Goal: Information Seeking & Learning: Learn about a topic

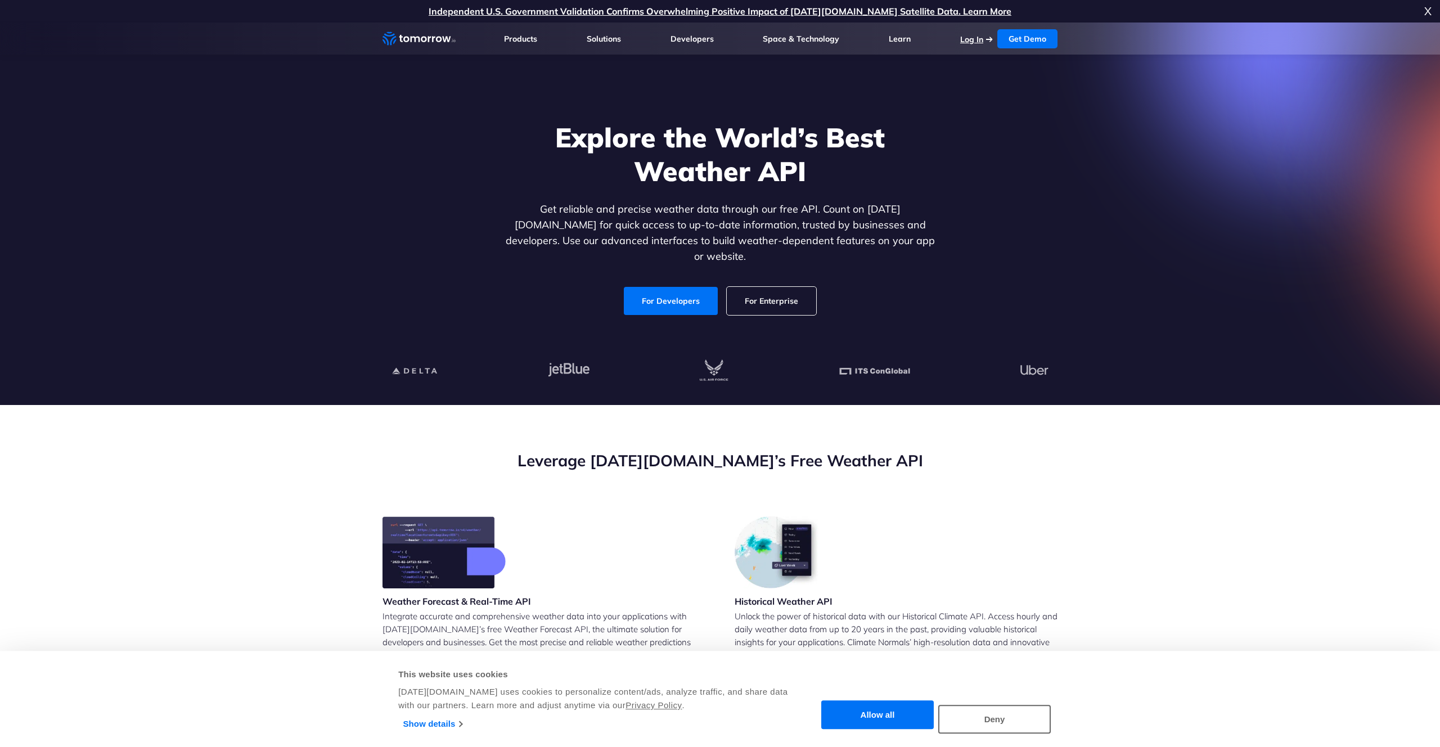
click at [972, 41] on link "Log In" at bounding box center [971, 39] width 23 height 10
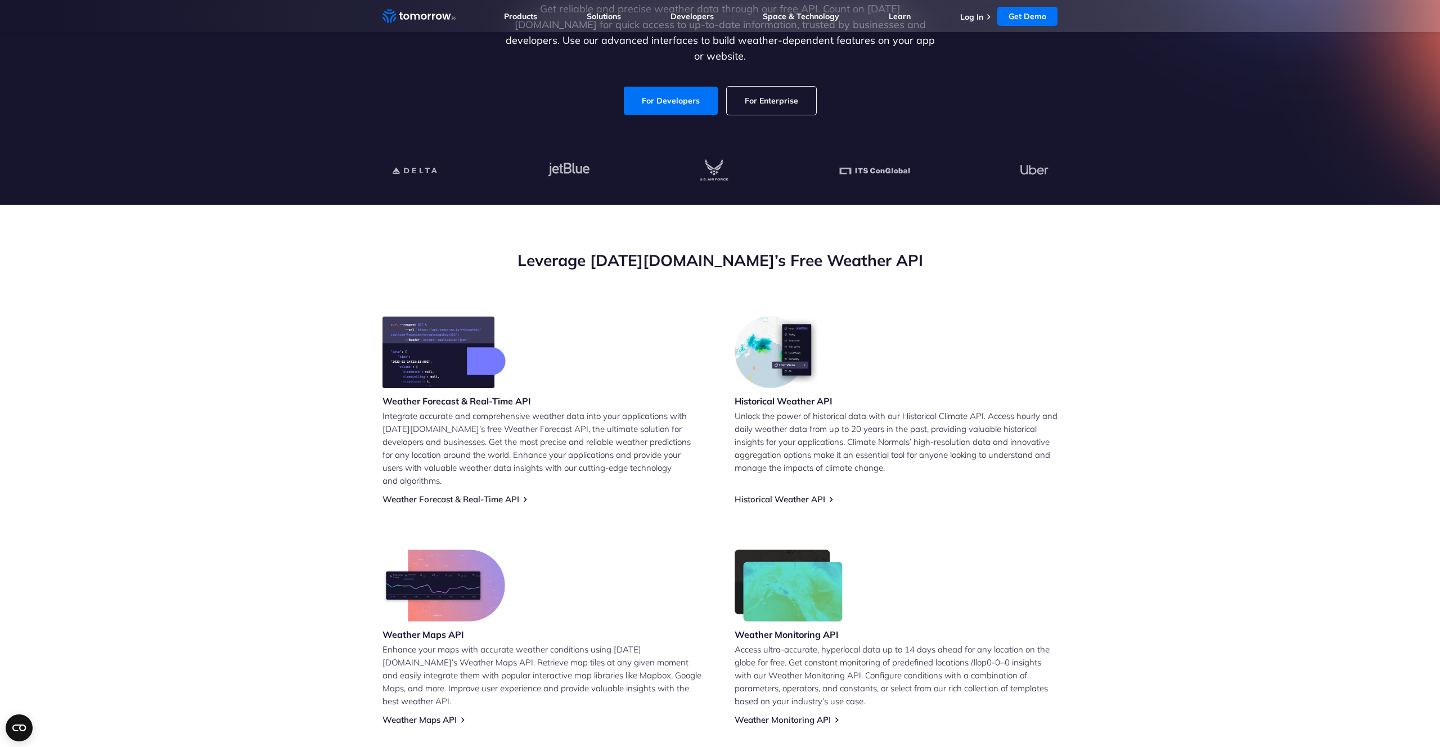
scroll to position [229, 0]
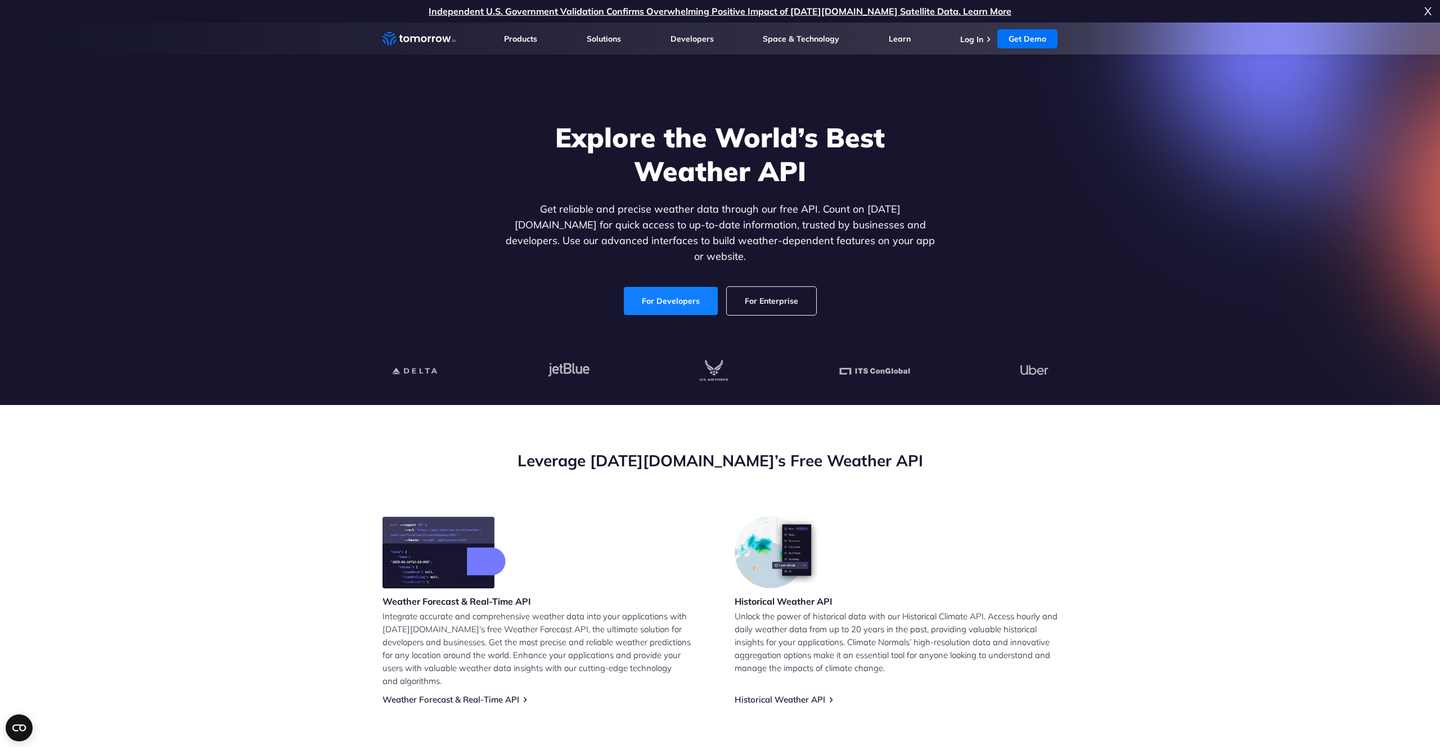
click at [662, 294] on link "For Developers" at bounding box center [671, 301] width 94 height 28
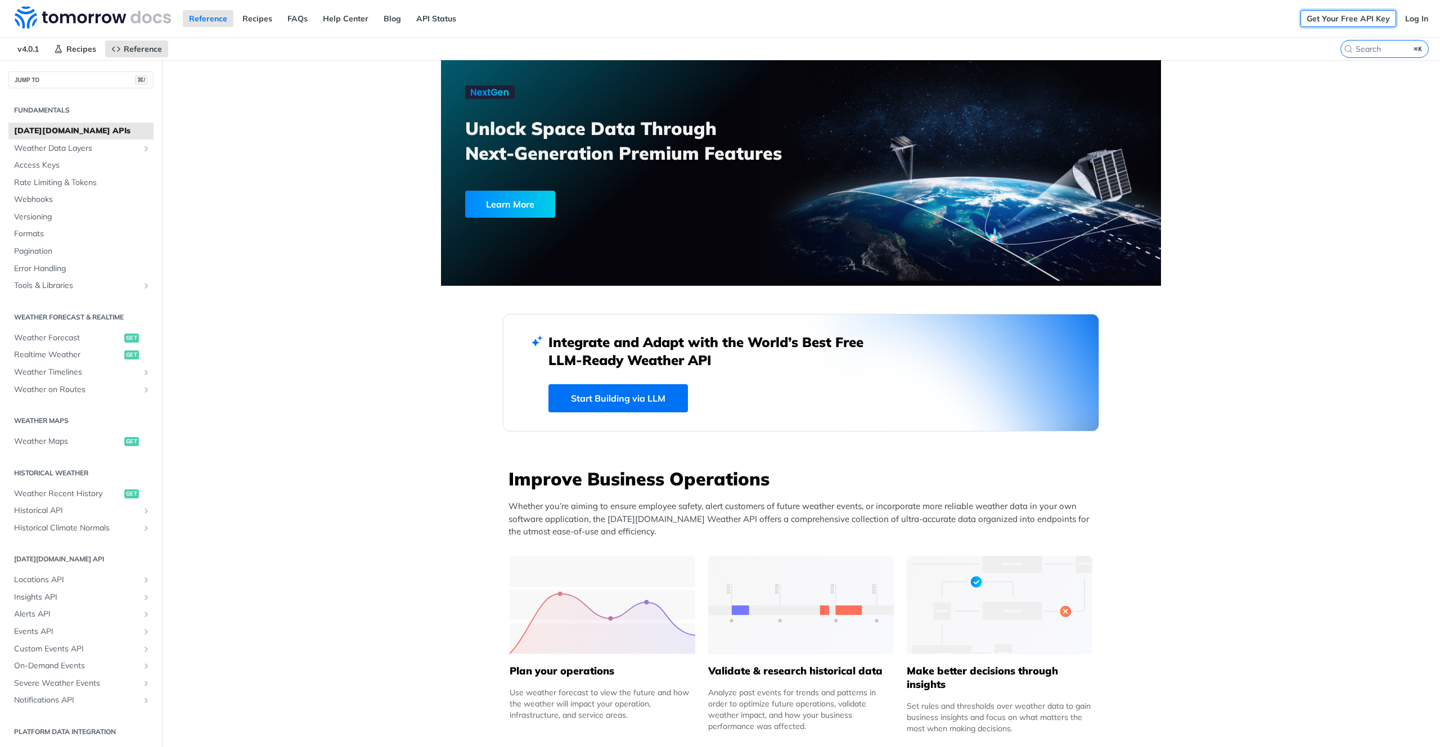
click at [1347, 15] on link "Get Your Free API Key" at bounding box center [1349, 18] width 96 height 17
click at [1411, 15] on link "Log In" at bounding box center [1416, 18] width 35 height 17
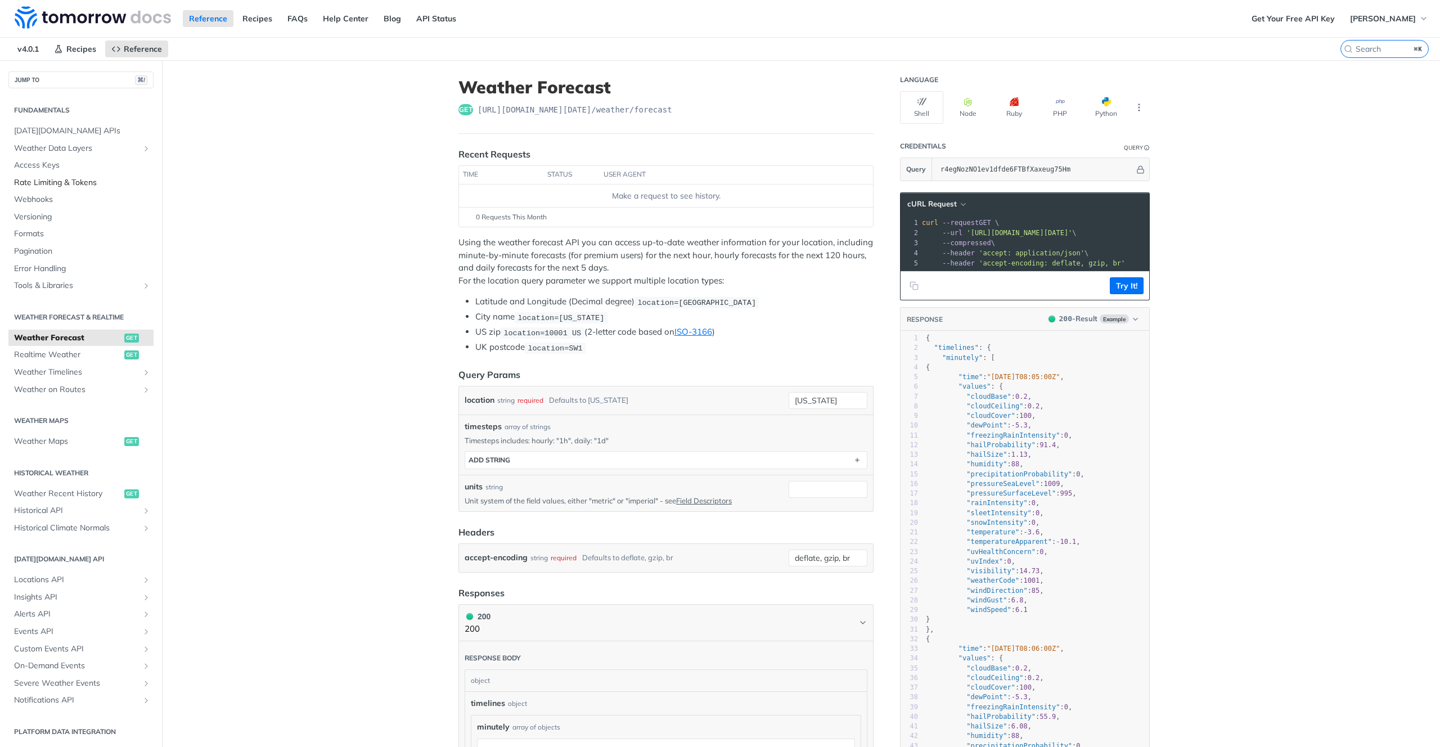
click at [89, 181] on span "Rate Limiting & Tokens" at bounding box center [82, 182] width 137 height 11
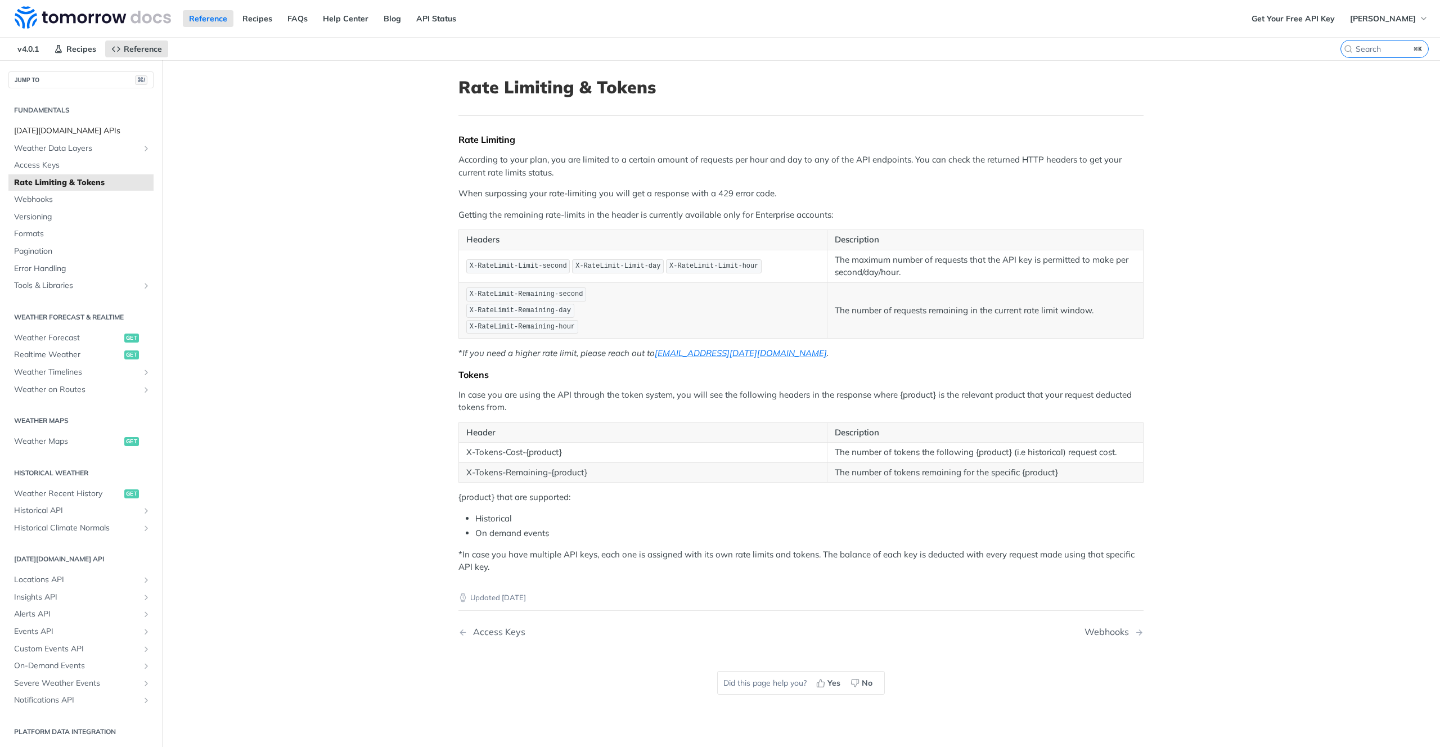
click at [103, 128] on span "[DATE][DOMAIN_NAME] APIs" at bounding box center [82, 130] width 137 height 11
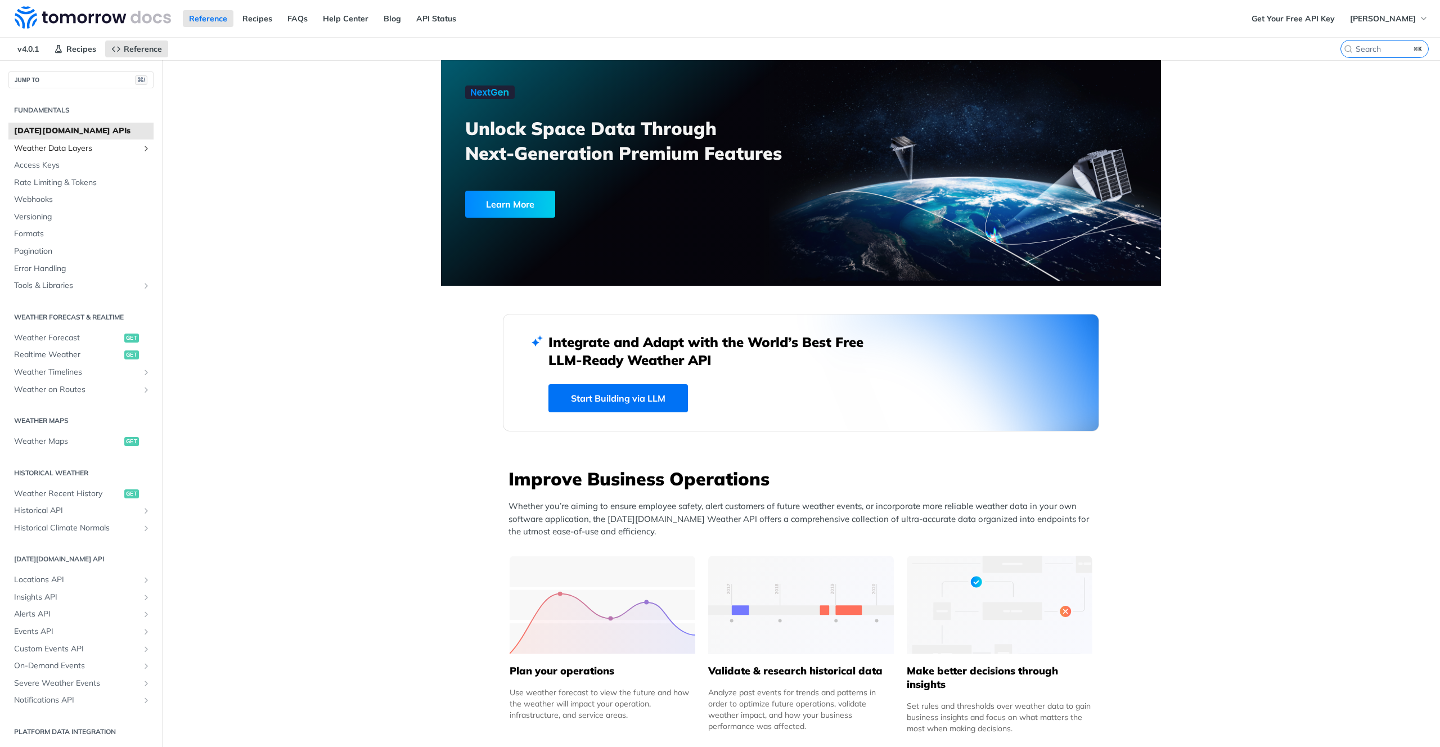
click at [82, 143] on span "Weather Data Layers" at bounding box center [76, 148] width 125 height 11
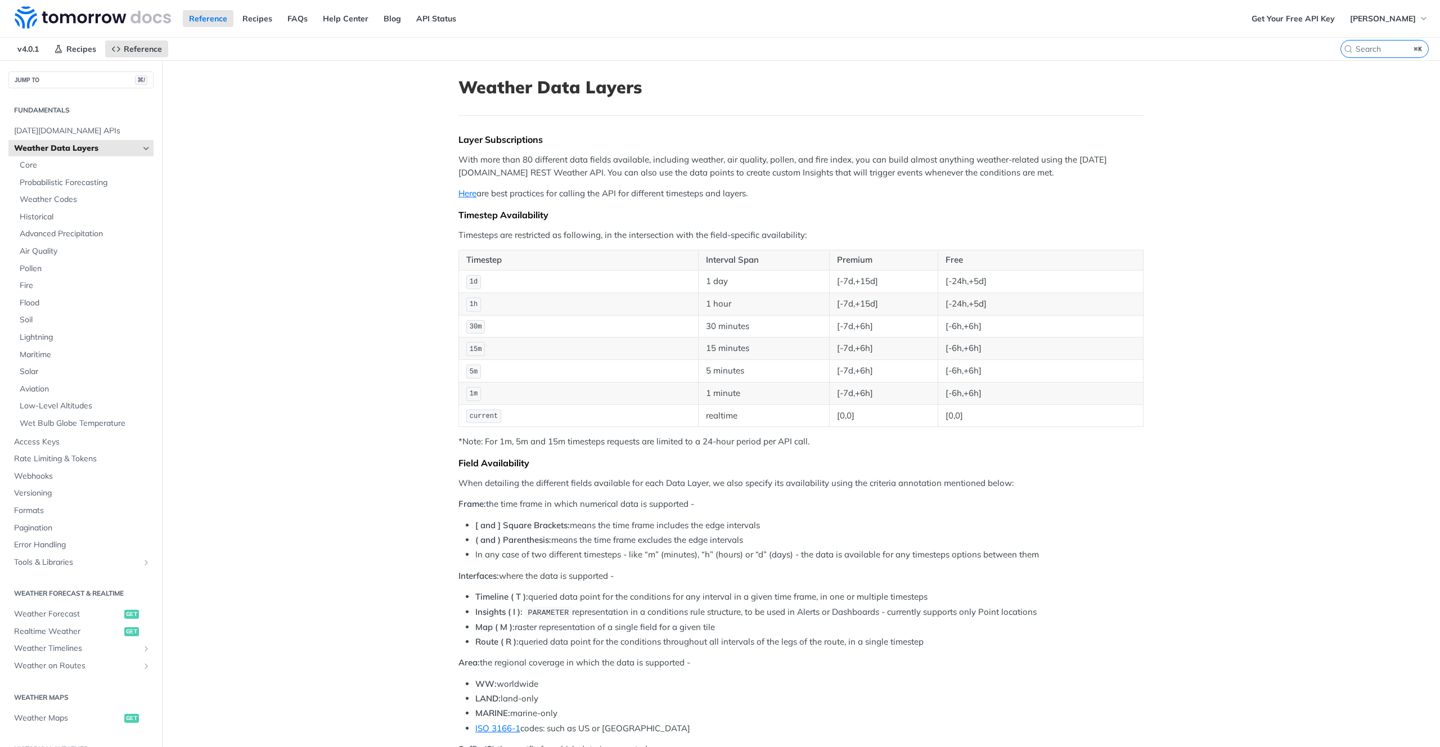
click at [1316, 15] on link "Get Your Free API Key" at bounding box center [1294, 18] width 96 height 17
